Goal: Find contact information: Find contact information

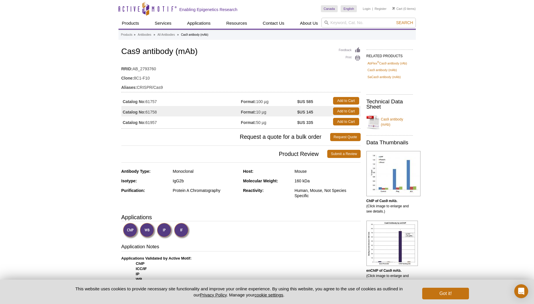
click at [156, 111] on td "Catalog No: 61758" at bounding box center [181, 111] width 120 height 10
copy td "61758"
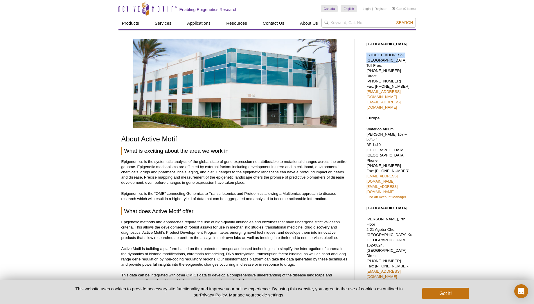
drag, startPoint x: 389, startPoint y: 66, endPoint x: 370, endPoint y: 47, distance: 26.3
click at [370, 47] on div "North America 1914 Palomar Oaks Way, Suite 150 Carlsbad, CA 92008 Toll Free: 87…" at bounding box center [390, 198] width 46 height 312
copy p "1914 Palomar Oaks Way, Suite 150 Carlsbad, CA"
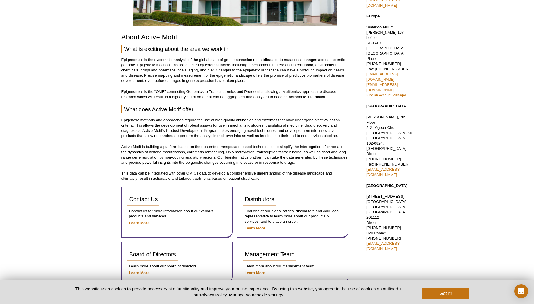
scroll to position [123, 0]
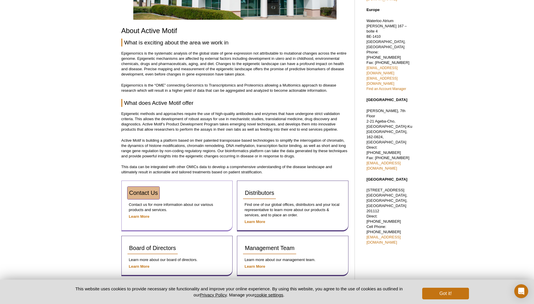
click at [151, 195] on span "Contact Us" at bounding box center [143, 193] width 29 height 6
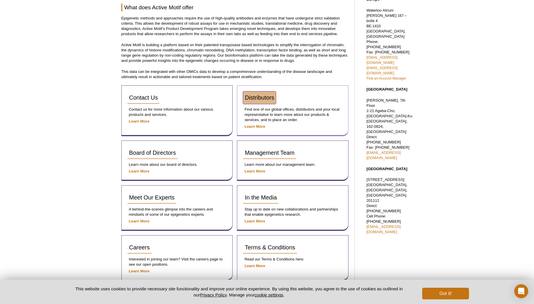
scroll to position [123, 0]
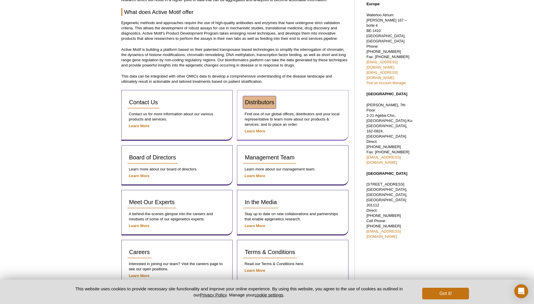
click at [266, 103] on link "Distributors" at bounding box center [259, 102] width 33 height 12
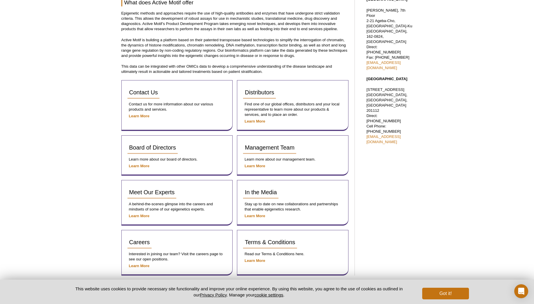
scroll to position [202, 0]
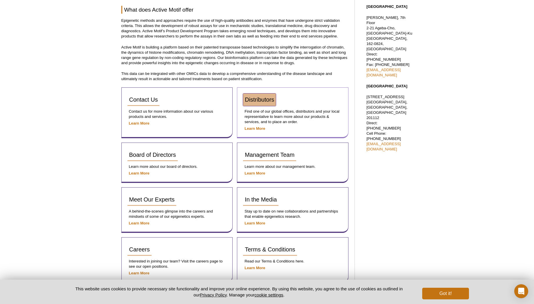
click at [270, 105] on link "Distributors" at bounding box center [259, 100] width 33 height 12
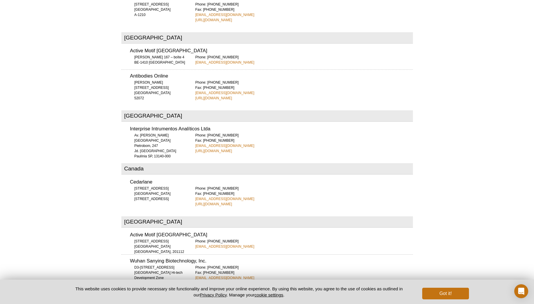
scroll to position [353, 0]
